Goal: Contribute content

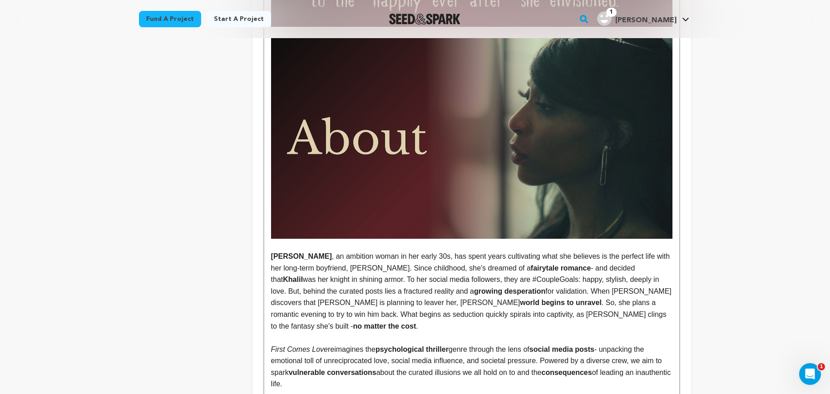
scroll to position [539, 0]
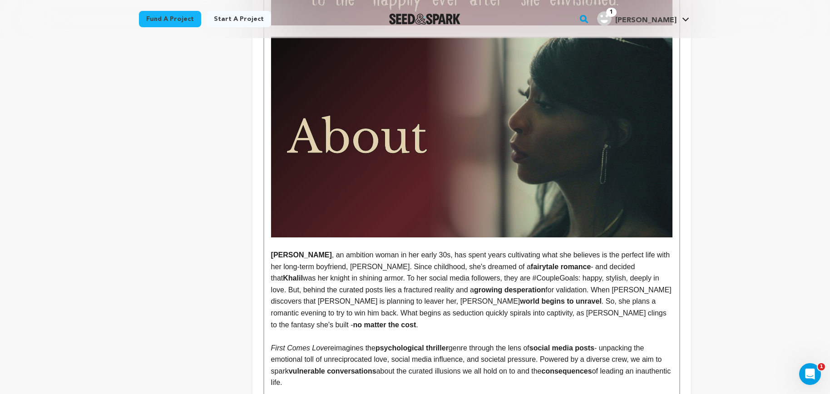
click at [337, 256] on p "[PERSON_NAME] , an ambition woman in her early 30s, has spent years cultivating…" at bounding box center [471, 289] width 401 height 81
click at [332, 256] on p "[PERSON_NAME] , an ambition woman in her early 30s, has spent years cultivating…" at bounding box center [471, 289] width 401 height 81
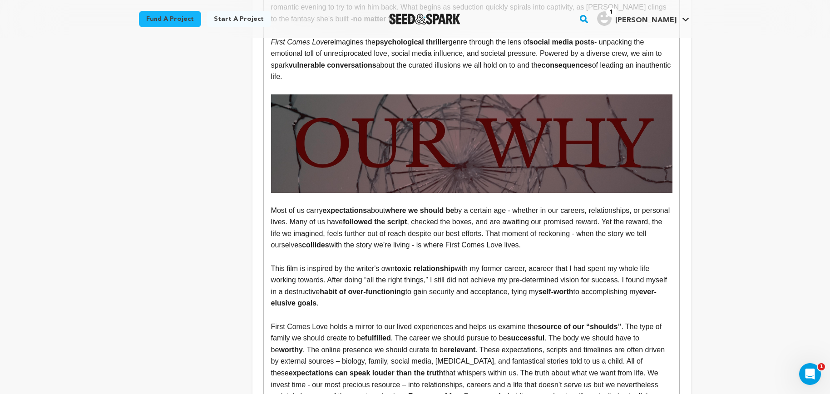
scroll to position [949, 0]
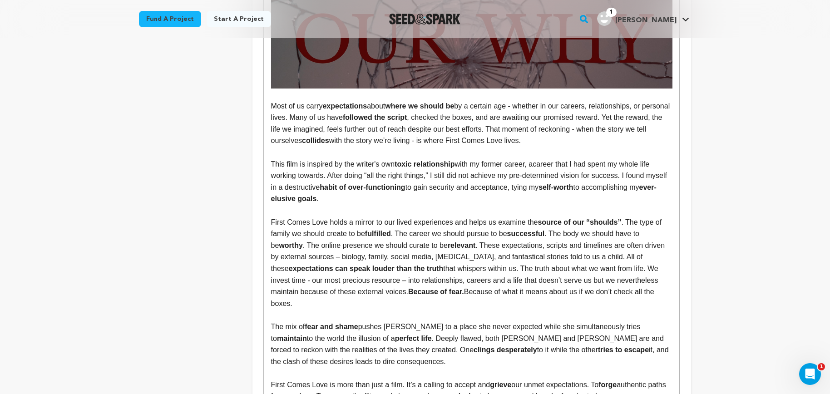
click at [368, 160] on span "This film is inspired by the writer's own" at bounding box center [333, 164] width 124 height 8
drag, startPoint x: 347, startPoint y: 154, endPoint x: 370, endPoint y: 154, distance: 22.7
click at [370, 160] on span "This film is inspired by the writer's own" at bounding box center [333, 164] width 124 height 8
click at [382, 160] on span "This film is inspired by the writer's own" at bounding box center [333, 164] width 124 height 8
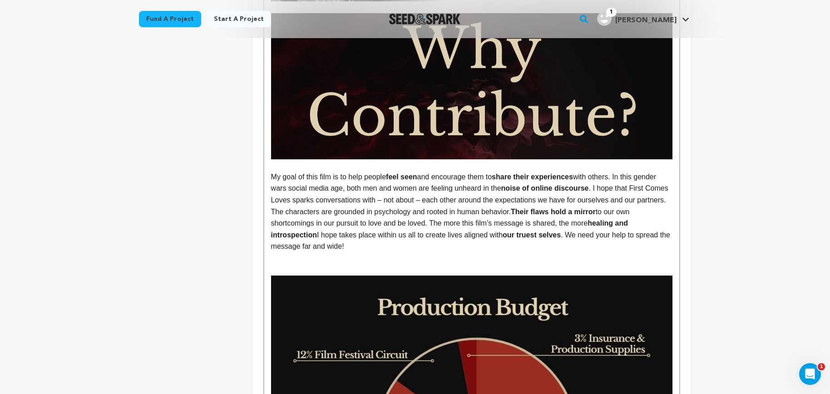
scroll to position [2061, 0]
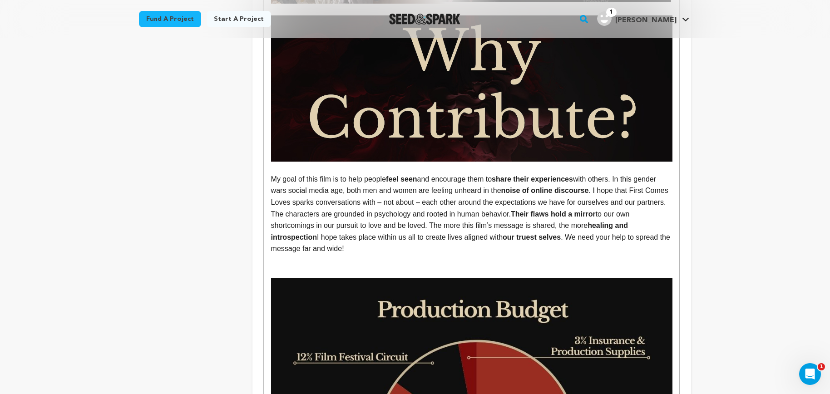
click at [367, 238] on p "My goal of this film is to help people feel seen and encourage them to share th…" at bounding box center [471, 213] width 401 height 81
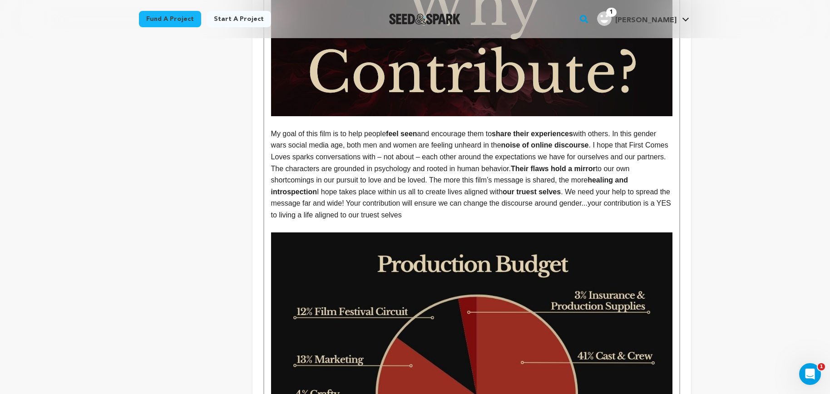
scroll to position [2105, 0]
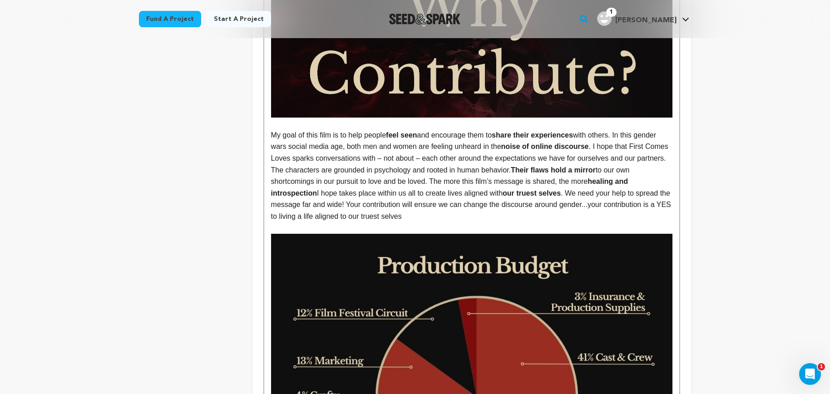
click at [423, 184] on p "My goal of this film is to help people feel seen and encourage them to share th…" at bounding box center [471, 175] width 401 height 93
drag, startPoint x: 421, startPoint y: 183, endPoint x: 569, endPoint y: 187, distance: 147.2
click at [569, 187] on p "My goal of this film is to help people feel seen and encourage them to share th…" at bounding box center [471, 175] width 401 height 93
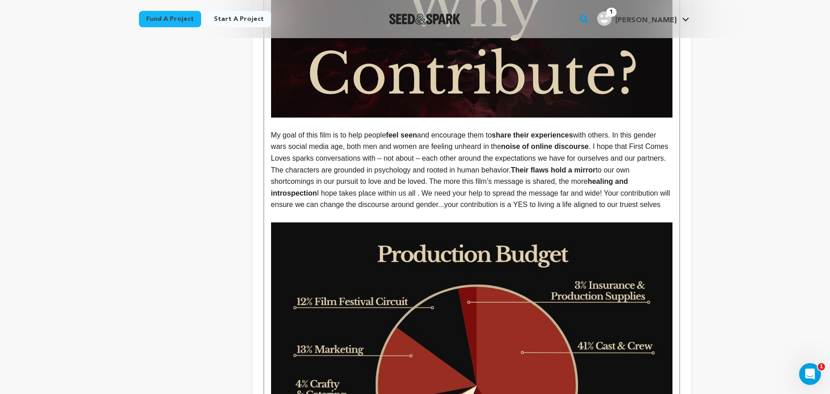
click at [443, 198] on p "My goal of this film is to help people feel seen and encourage them to share th…" at bounding box center [471, 169] width 401 height 81
click at [435, 203] on p "My goal of this film is to help people feel seen and encourage them to share th…" at bounding box center [471, 169] width 401 height 81
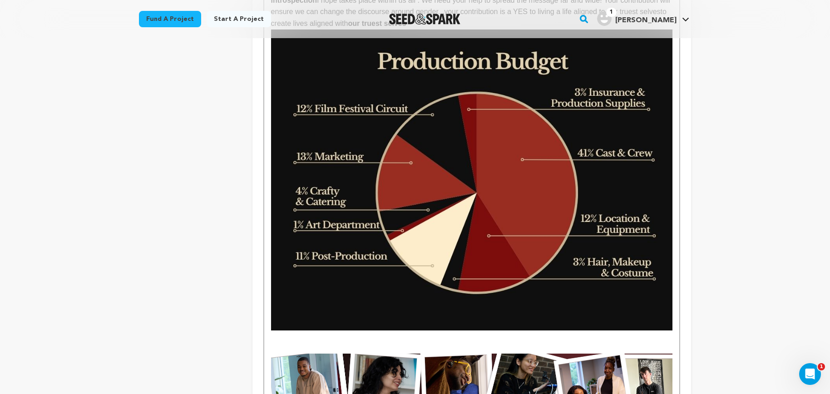
scroll to position [2091, 0]
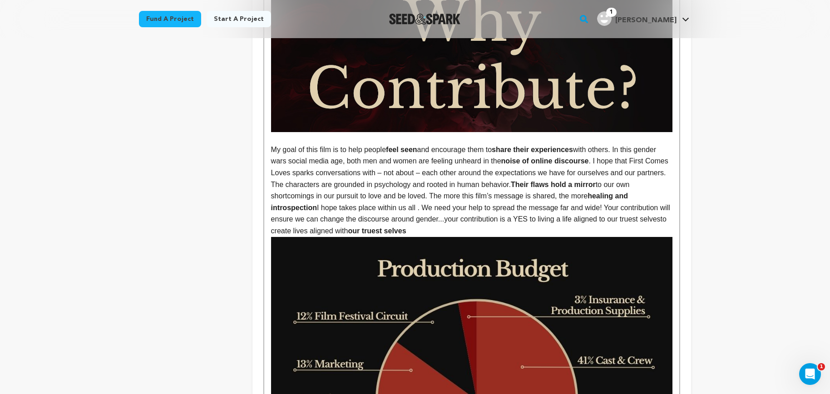
click at [455, 221] on p "My goal of this film is to help people feel seen and encourage them to share th…" at bounding box center [471, 190] width 401 height 93
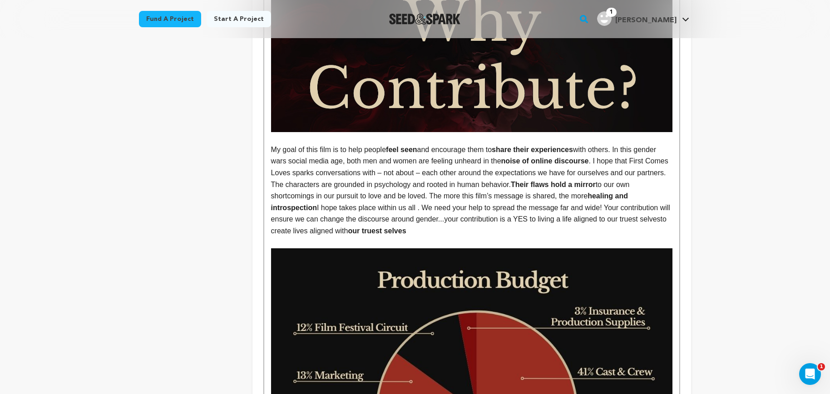
click at [421, 200] on p "My goal of this film is to help people feel seen and encourage them to share th…" at bounding box center [471, 190] width 401 height 93
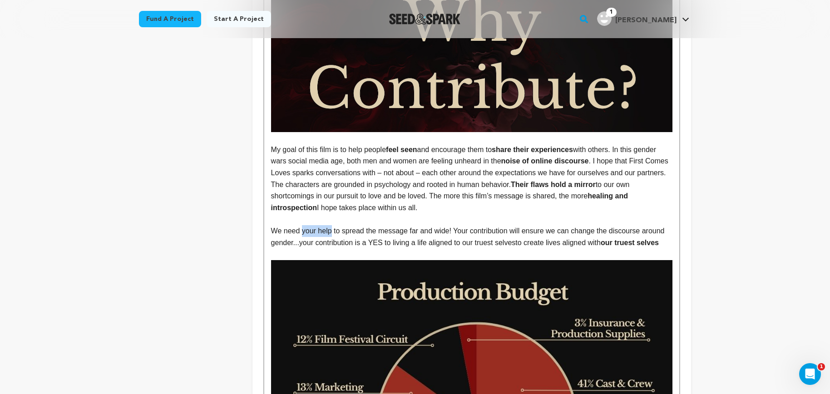
drag, startPoint x: 302, startPoint y: 220, endPoint x: 331, endPoint y: 222, distance: 28.7
click at [331, 225] on p "We need your help to spread the message far and wide! Your contribution will en…" at bounding box center [471, 236] width 401 height 23
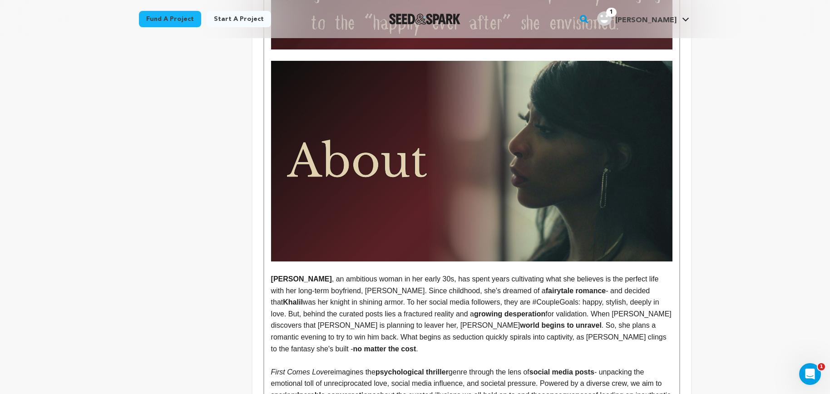
scroll to position [124, 0]
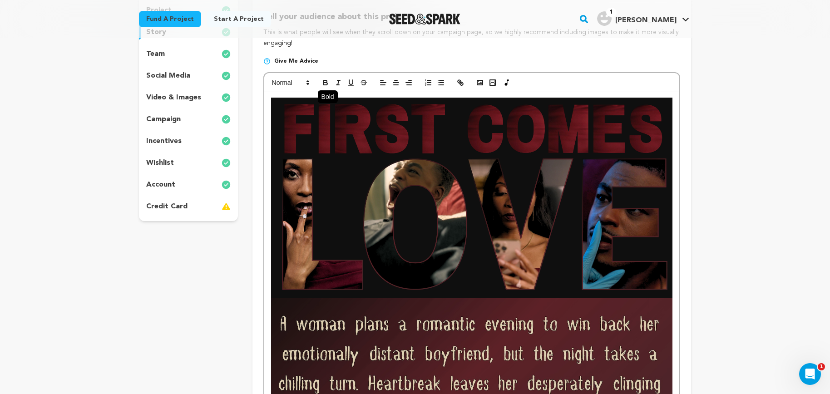
click at [328, 84] on icon "button" at bounding box center [326, 83] width 8 height 8
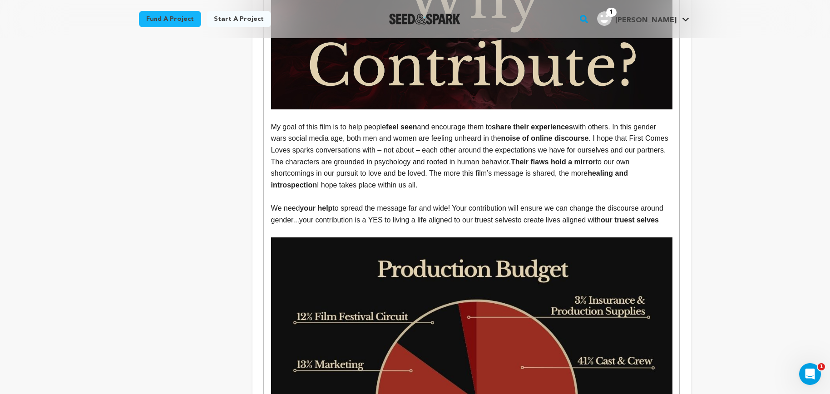
click at [454, 203] on p "We need your help to spread the message far and wide! Your contribution will en…" at bounding box center [471, 214] width 401 height 23
click at [326, 211] on p "We need your help to spread the message far and wide. Your contribution will en…" at bounding box center [471, 214] width 401 height 23
drag, startPoint x: 482, startPoint y: 211, endPoint x: 620, endPoint y: 213, distance: 137.6
click at [620, 213] on p "We need your help to spread the message far and wide. Your contribution will en…" at bounding box center [471, 214] width 401 height 23
click at [526, 216] on strong "our truest selves" at bounding box center [497, 220] width 58 height 8
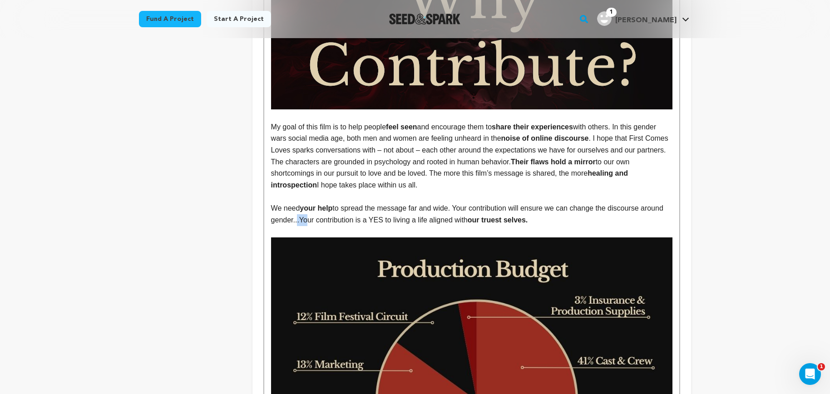
drag, startPoint x: 328, startPoint y: 209, endPoint x: 321, endPoint y: 209, distance: 6.8
click at [321, 209] on p "We need your help to spread the message far and wide. Your contribution will en…" at bounding box center [471, 214] width 401 height 23
click at [324, 209] on p "We need your help to spread the message far and wide. Your contribution will en…" at bounding box center [471, 214] width 401 height 23
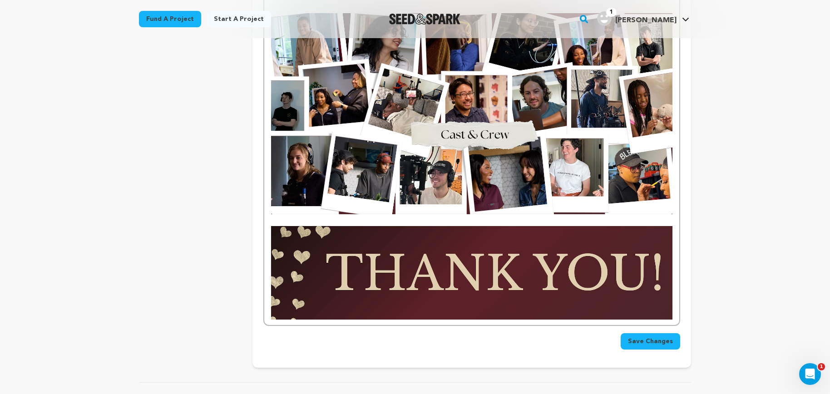
scroll to position [2899, 0]
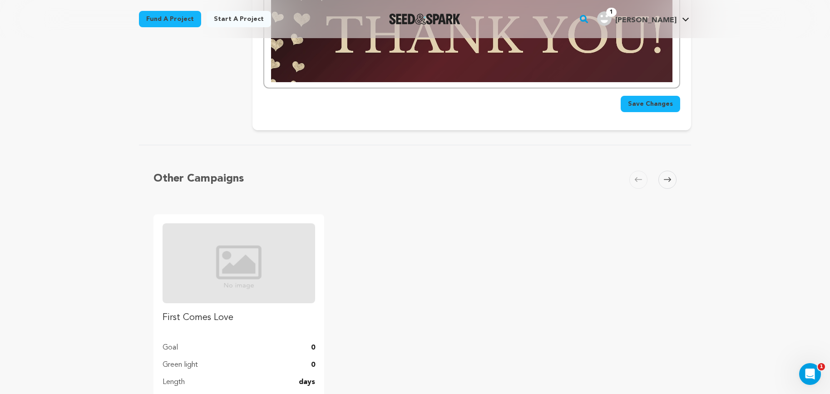
click at [656, 99] on span "Save Changes" at bounding box center [650, 103] width 45 height 9
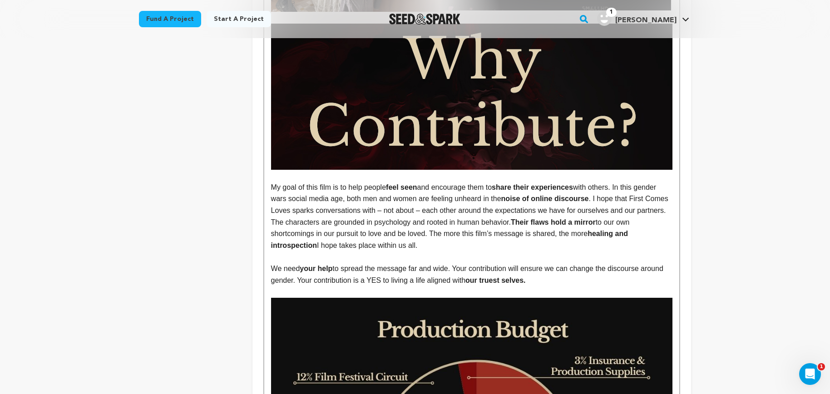
scroll to position [2109, 0]
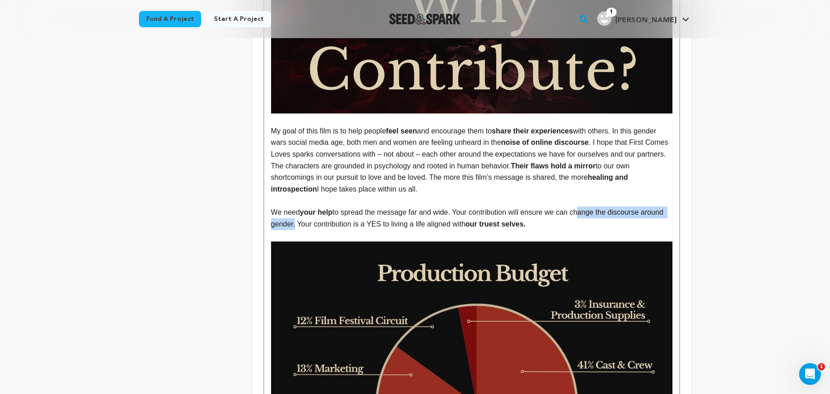
drag, startPoint x: 318, startPoint y: 215, endPoint x: 582, endPoint y: 203, distance: 264.1
click at [582, 207] on p "We need your help to spread the message far and wide. Your contribution will en…" at bounding box center [471, 218] width 401 height 23
